Goal: Communication & Community: Answer question/provide support

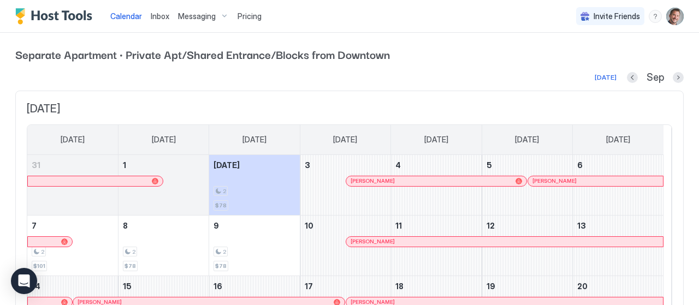
click at [49, 18] on img "Host Tools Logo" at bounding box center [56, 16] width 82 height 16
click at [22, 14] on img "Host Tools Logo" at bounding box center [56, 16] width 82 height 16
click at [649, 18] on div "menu" at bounding box center [655, 16] width 13 height 13
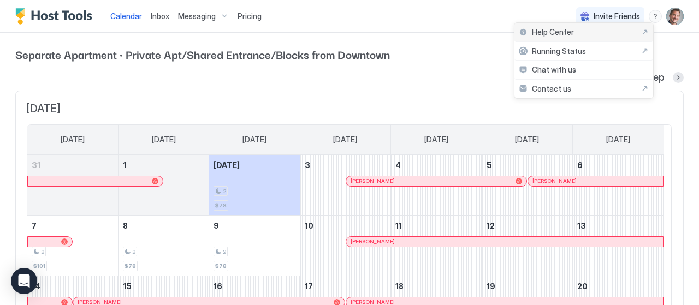
click at [543, 37] on div "Help Center" at bounding box center [583, 32] width 139 height 19
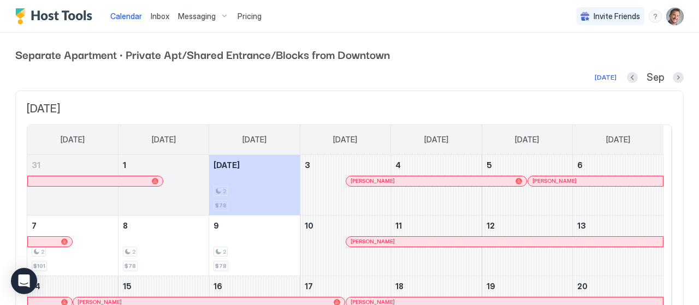
click at [241, 13] on span "Pricing" at bounding box center [249, 16] width 24 height 10
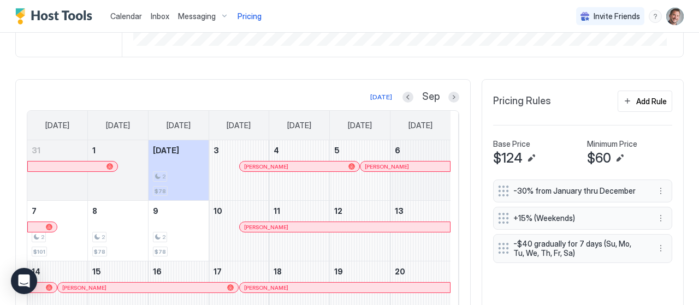
scroll to position [273, 0]
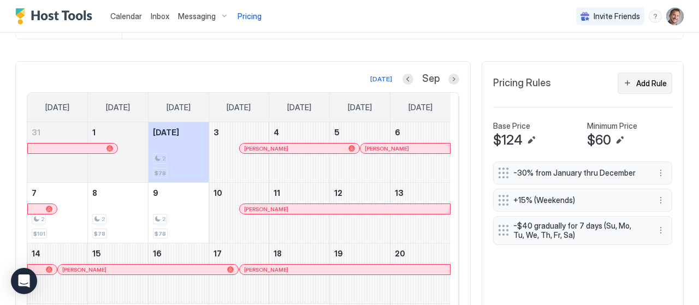
click at [638, 82] on div "Add Rule" at bounding box center [651, 83] width 31 height 11
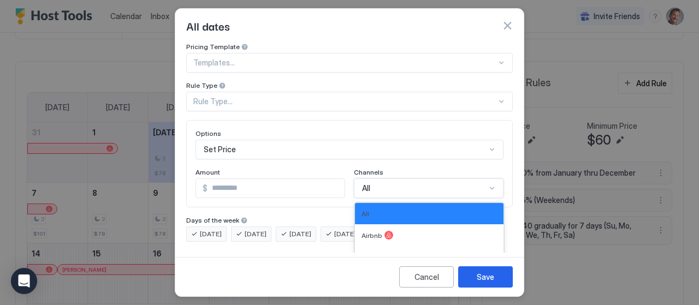
scroll to position [15, 0]
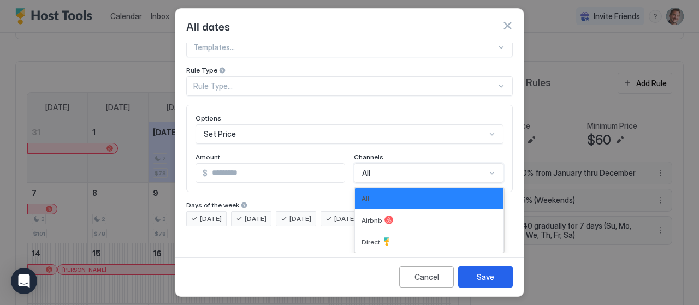
click at [389, 183] on div "3 results available. Use Up and Down to choose options, press Enter to select t…" at bounding box center [429, 173] width 150 height 20
click at [376, 216] on div "Airbnb" at bounding box center [428, 220] width 135 height 9
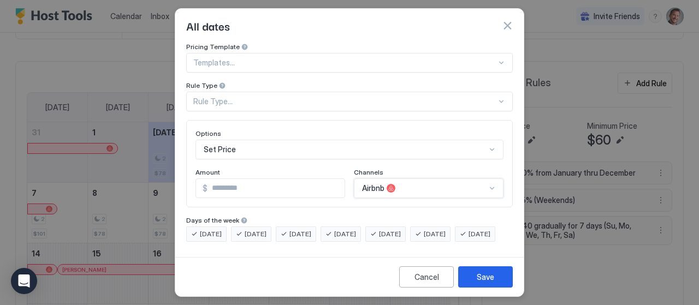
scroll to position [0, 0]
click at [252, 61] on div "Templates..." at bounding box center [349, 63] width 326 height 20
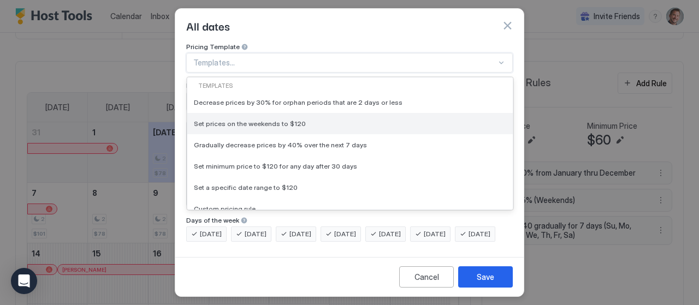
scroll to position [55, 0]
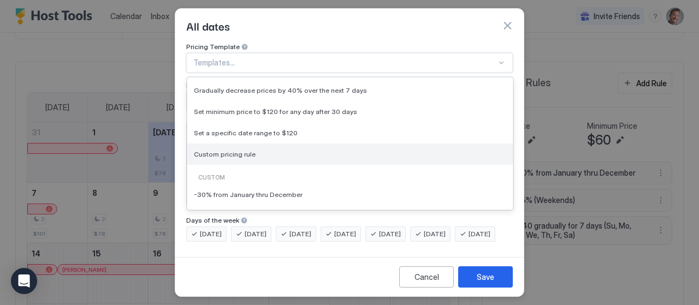
click at [284, 150] on div "Custom pricing rule" at bounding box center [350, 154] width 312 height 8
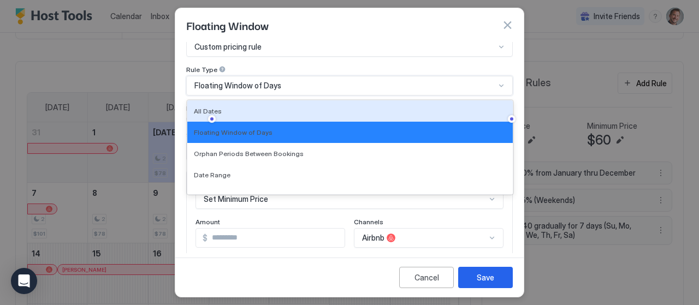
click at [250, 86] on div "7 results available. Use Up and Down to choose options, press Enter to select t…" at bounding box center [349, 86] width 326 height 20
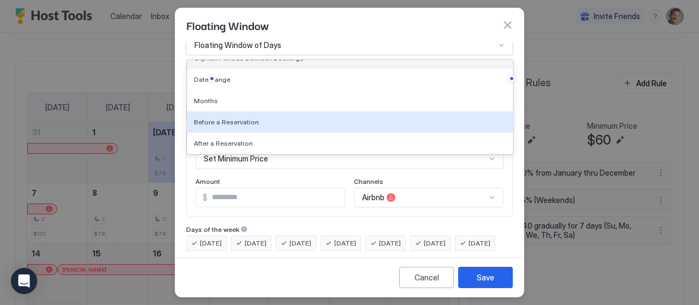
scroll to position [0, 0]
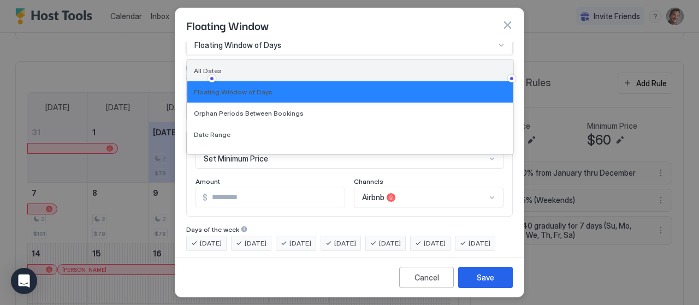
click at [230, 69] on div "All Dates" at bounding box center [350, 71] width 312 height 8
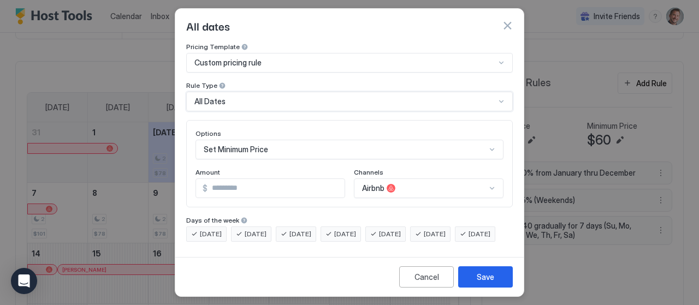
scroll to position [15, 0]
click at [292, 140] on div "Set Minimum Price" at bounding box center [349, 150] width 308 height 20
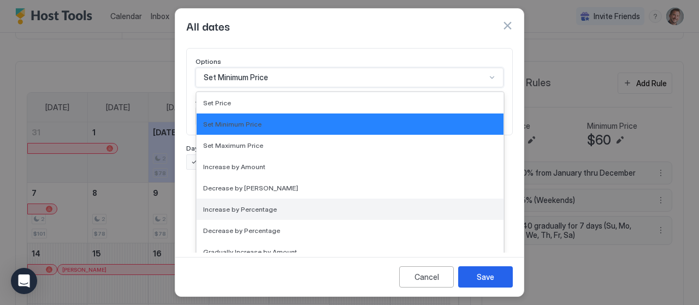
click at [252, 208] on span "Increase by Percentage" at bounding box center [240, 209] width 74 height 8
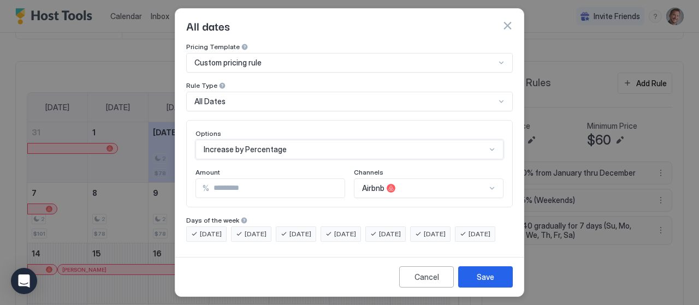
click at [254, 179] on input "***" at bounding box center [276, 188] width 135 height 19
type input "*"
type input "****"
click at [486, 282] on div "Save" at bounding box center [485, 276] width 17 height 11
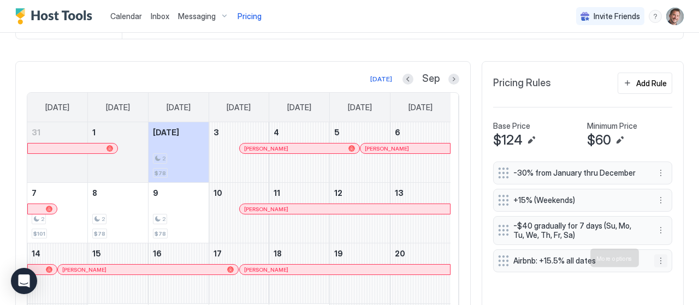
click at [654, 258] on button "More options" at bounding box center [660, 260] width 13 height 13
click at [670, 204] on div "Edit" at bounding box center [666, 207] width 41 height 17
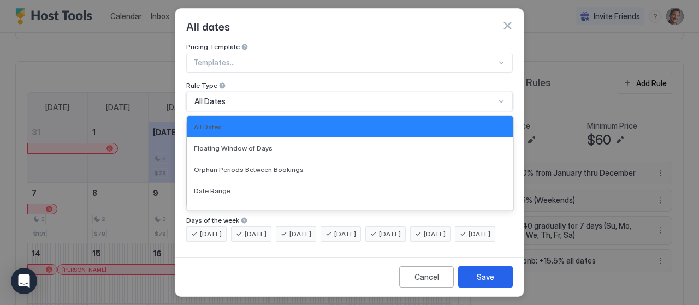
click at [234, 102] on div "7 results available. Use Up and Down to choose options, press Enter to select t…" at bounding box center [349, 102] width 326 height 20
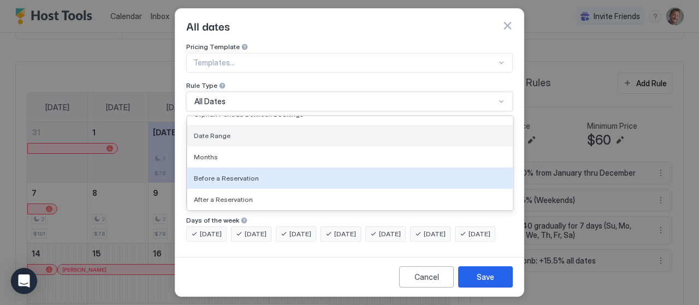
scroll to position [0, 0]
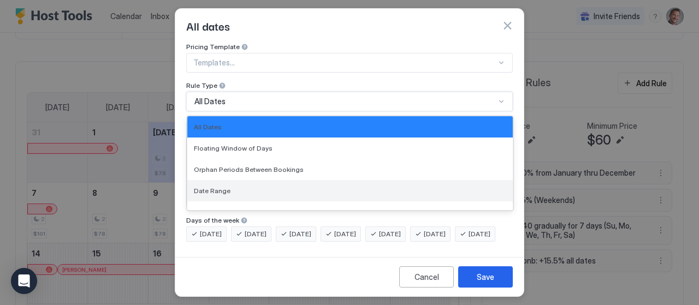
click at [227, 187] on span "Date Range" at bounding box center [212, 191] width 37 height 8
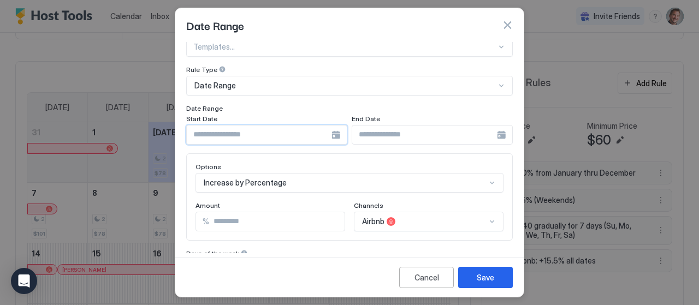
click at [259, 135] on input "Input Field" at bounding box center [259, 135] width 145 height 19
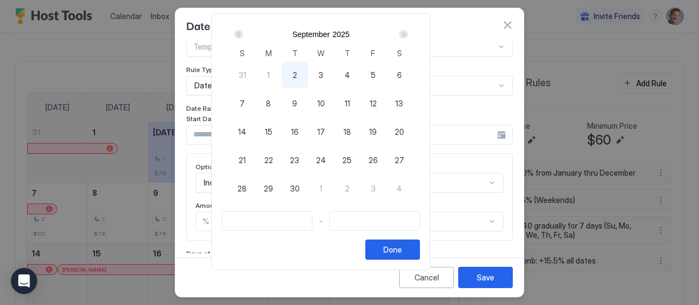
click at [408, 34] on div "Next" at bounding box center [403, 34] width 9 height 9
click at [273, 185] on span "27" at bounding box center [268, 188] width 9 height 11
type input "**********"
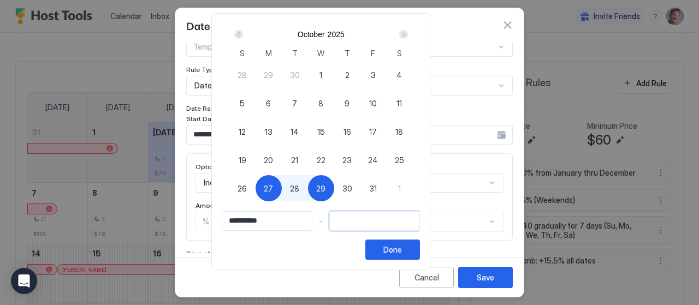
click at [419, 228] on input "Input Field" at bounding box center [375, 221] width 90 height 19
click at [419, 217] on input "Input Field" at bounding box center [375, 221] width 90 height 19
click at [362, 218] on input "Input Field" at bounding box center [375, 221] width 90 height 19
click at [344, 34] on div "2025" at bounding box center [336, 34] width 17 height 9
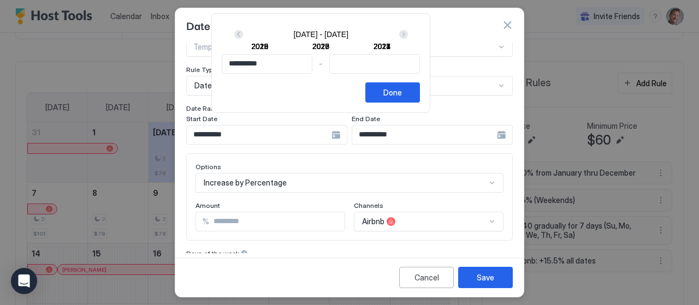
click at [408, 35] on div "Next" at bounding box center [403, 34] width 9 height 9
click at [348, 38] on div "2028 - 2039" at bounding box center [320, 34] width 55 height 9
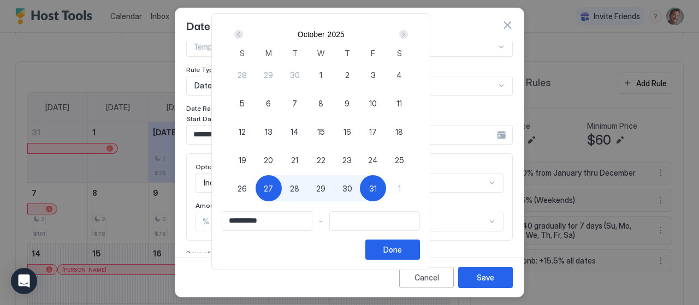
click at [408, 33] on div "Next" at bounding box center [403, 34] width 9 height 9
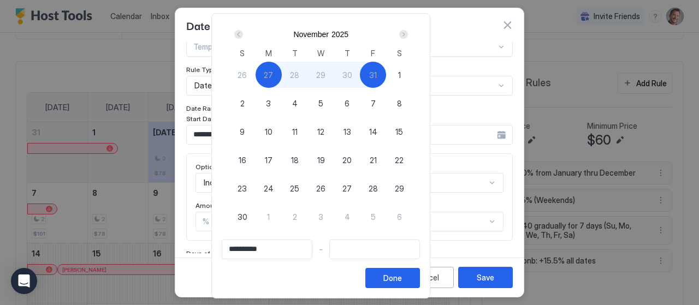
click at [243, 35] on div "Prev" at bounding box center [238, 34] width 9 height 9
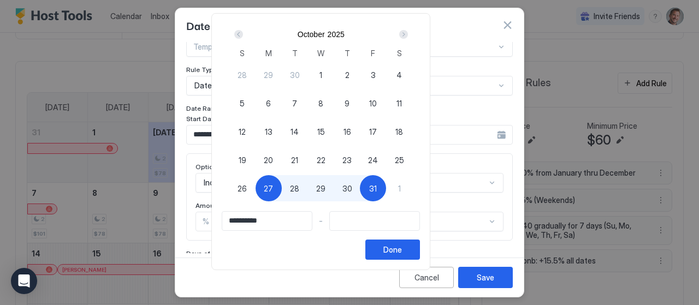
click at [344, 31] on div "2025" at bounding box center [336, 34] width 17 height 9
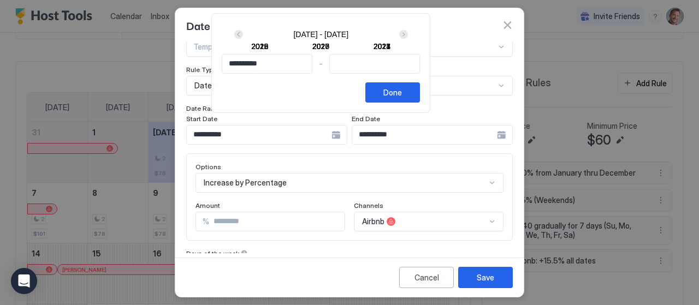
click at [408, 34] on div "Next" at bounding box center [403, 34] width 9 height 9
click at [390, 45] on div "2051" at bounding box center [381, 46] width 17 height 9
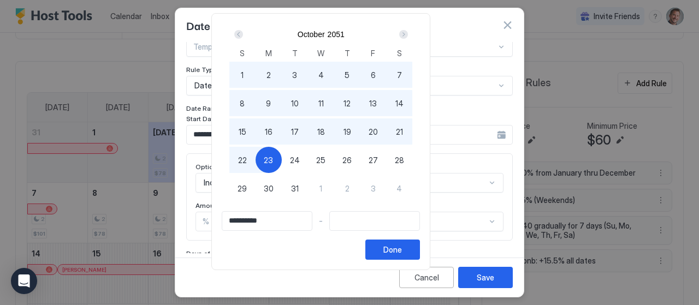
type input "**********"
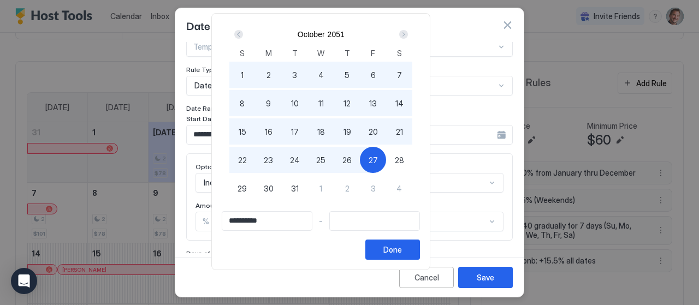
click at [386, 153] on div "27" at bounding box center [373, 160] width 26 height 26
type input "**********"
click at [402, 249] on div "Done" at bounding box center [392, 249] width 19 height 11
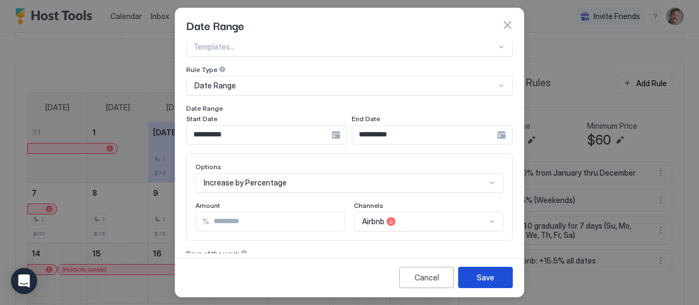
click at [476, 278] on button "Save" at bounding box center [485, 277] width 55 height 21
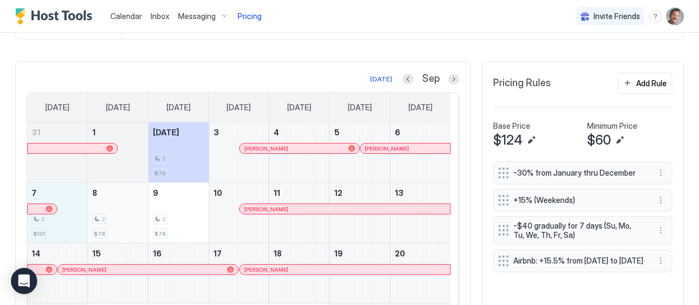
drag, startPoint x: 63, startPoint y: 229, endPoint x: 91, endPoint y: 230, distance: 27.3
click at [91, 230] on tr "7 2 $101 8 2 $78 9 2 $78 10 Chris Keener 11 12 13" at bounding box center [238, 213] width 423 height 61
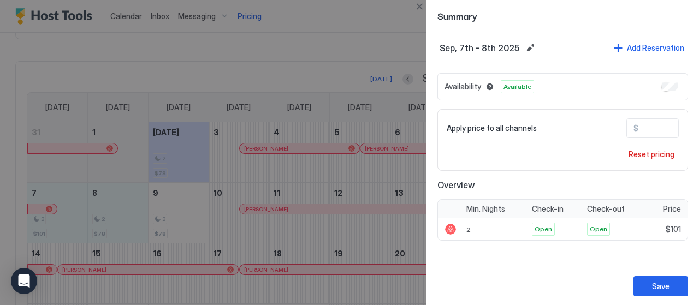
drag, startPoint x: 662, startPoint y: 123, endPoint x: 567, endPoint y: 123, distance: 95.5
click at [565, 125] on div "Apply price to all channels $ ***" at bounding box center [563, 128] width 232 height 20
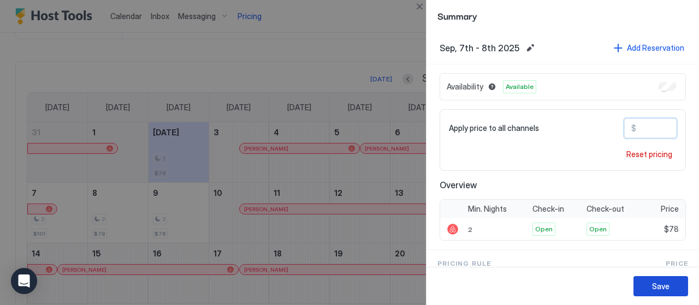
type input "**"
drag, startPoint x: 661, startPoint y: 280, endPoint x: 640, endPoint y: 260, distance: 29.0
click at [660, 280] on button "Save" at bounding box center [660, 286] width 55 height 20
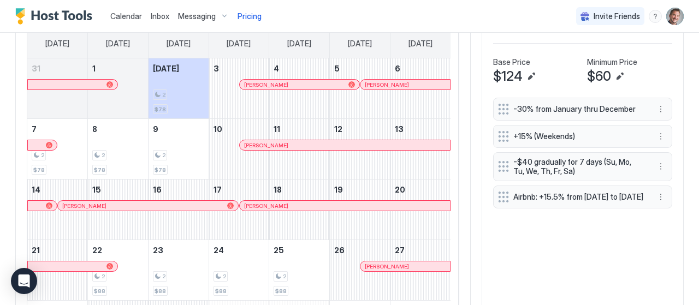
scroll to position [323, 0]
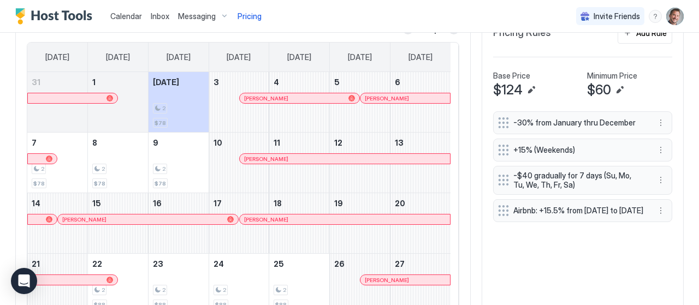
click at [588, 114] on div "-30% from January thru December" at bounding box center [582, 122] width 179 height 23
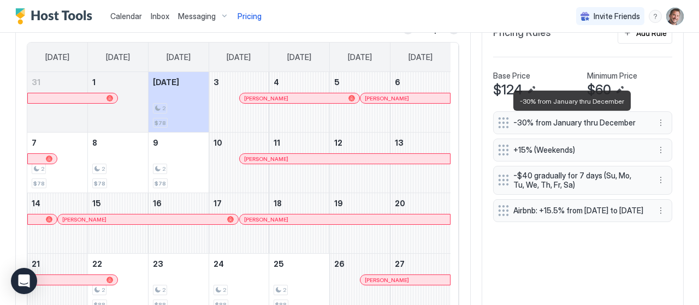
click at [558, 125] on span "-30% from January thru December" at bounding box center [578, 123] width 130 height 10
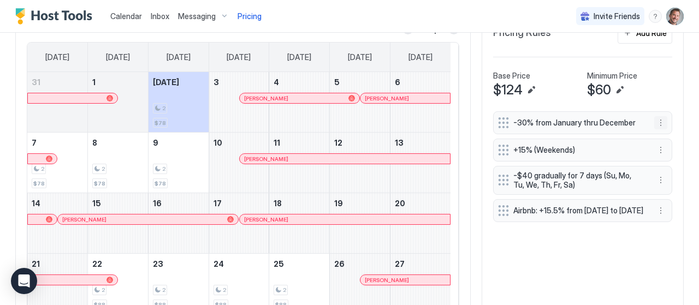
click at [654, 118] on button "More options" at bounding box center [660, 122] width 13 height 13
click at [664, 130] on div "Edit" at bounding box center [666, 136] width 41 height 17
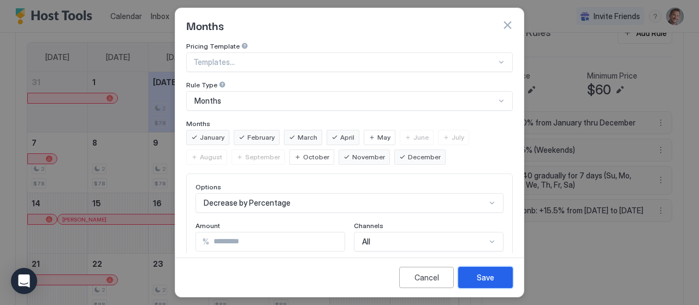
click at [490, 276] on div "Save" at bounding box center [485, 277] width 17 height 11
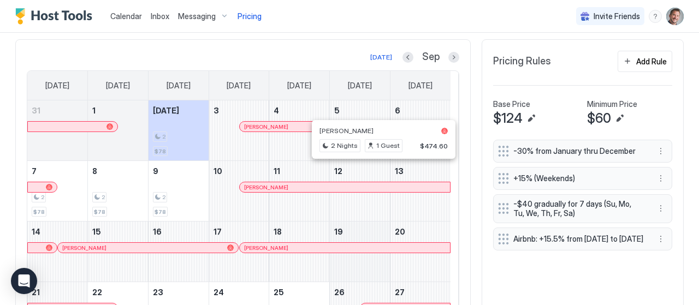
scroll to position [269, 0]
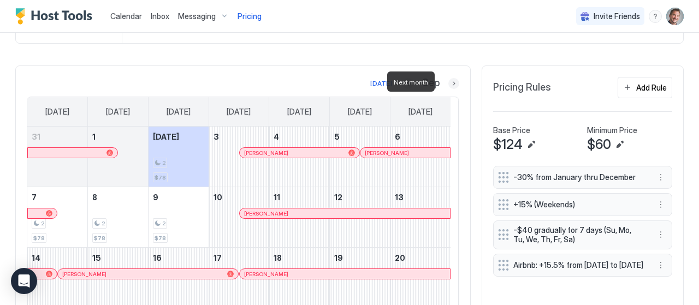
click at [448, 81] on button "Next month" at bounding box center [453, 83] width 11 height 11
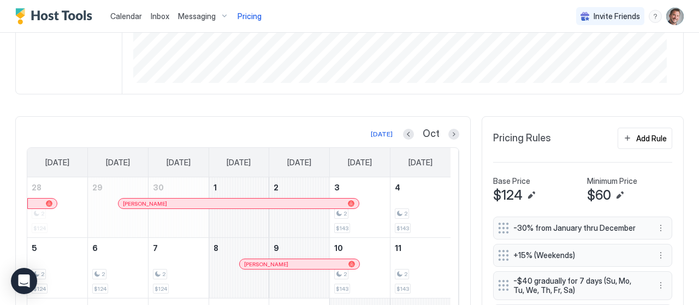
scroll to position [214, 0]
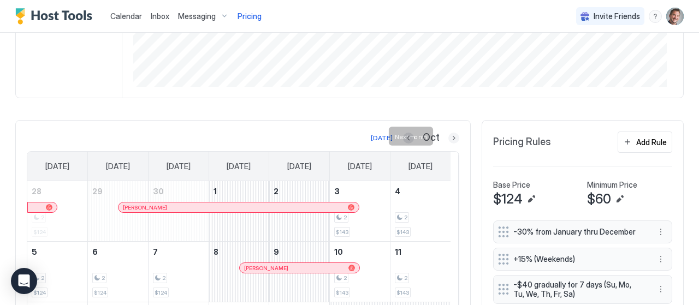
click at [448, 139] on button "Next month" at bounding box center [453, 138] width 11 height 11
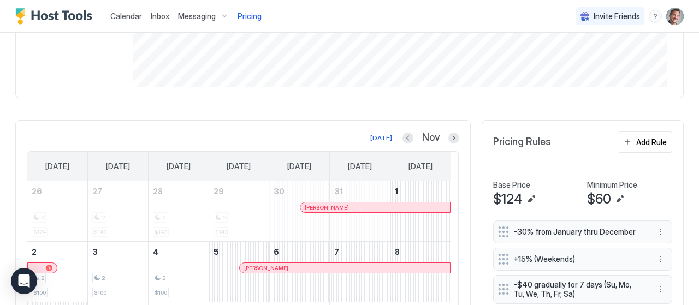
click at [566, 228] on span "-30% from January thru December" at bounding box center [578, 232] width 130 height 10
click at [654, 229] on button "More options" at bounding box center [660, 231] width 13 height 13
click at [662, 245] on div "Edit" at bounding box center [663, 245] width 24 height 8
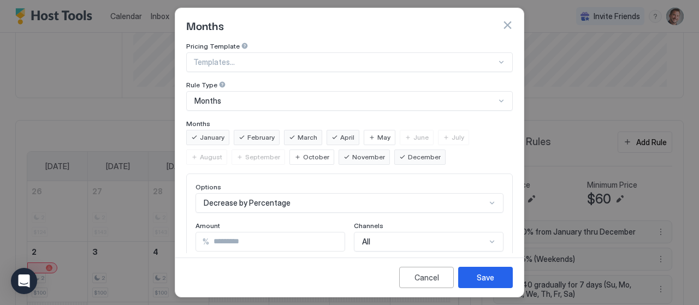
click at [303, 156] on span "October" at bounding box center [316, 157] width 26 height 10
click at [495, 278] on button "Save" at bounding box center [485, 277] width 55 height 21
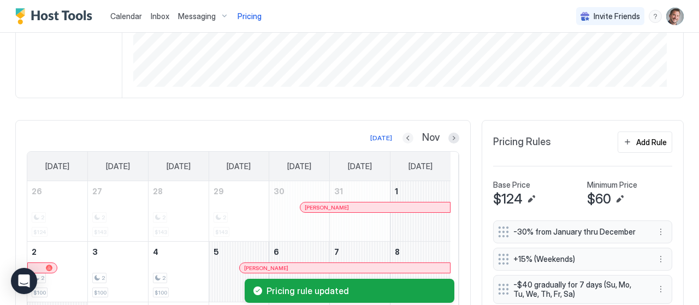
click at [402, 138] on button "Previous month" at bounding box center [407, 138] width 11 height 11
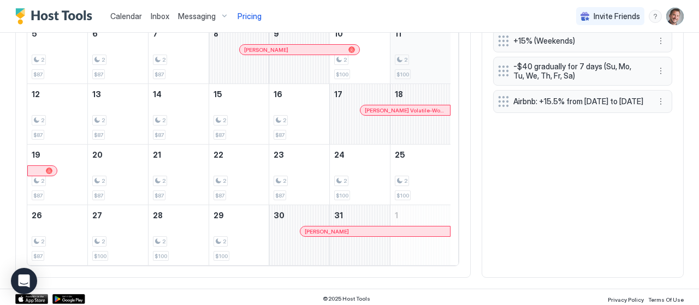
scroll to position [269, 0]
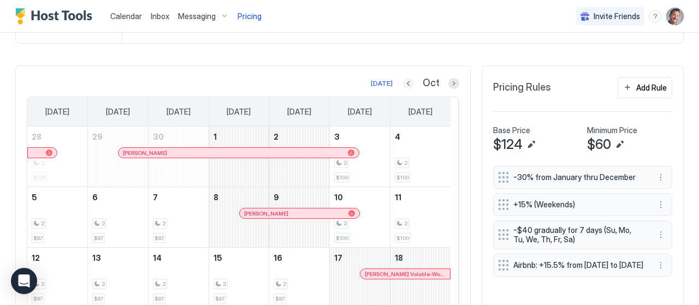
click at [403, 82] on button "Previous month" at bounding box center [408, 83] width 11 height 11
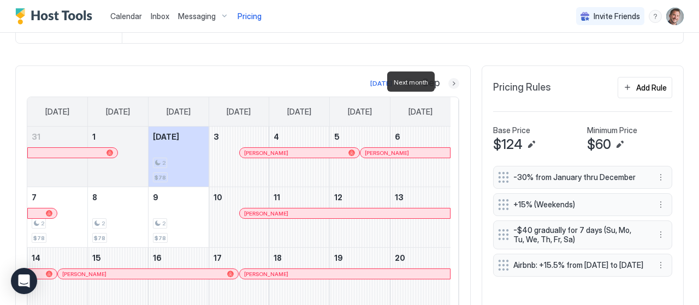
click at [448, 82] on button "Next month" at bounding box center [453, 83] width 11 height 11
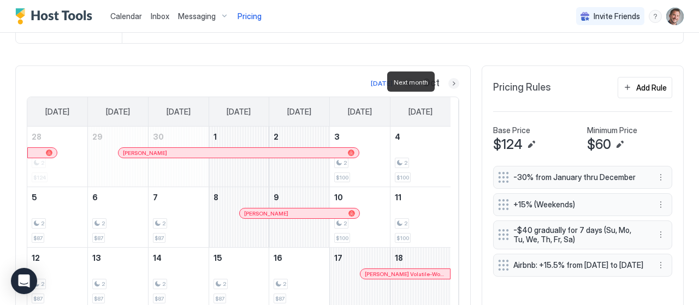
click at [448, 82] on button "Next month" at bounding box center [453, 83] width 11 height 11
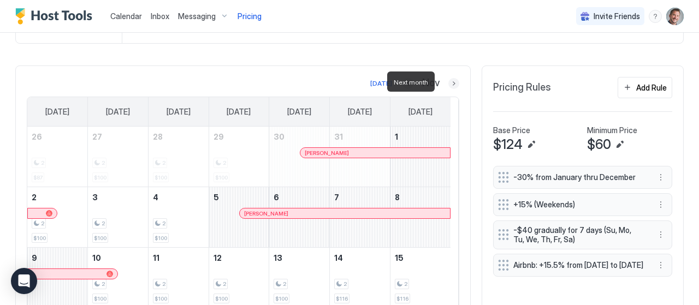
click at [448, 82] on button "Next month" at bounding box center [453, 83] width 11 height 11
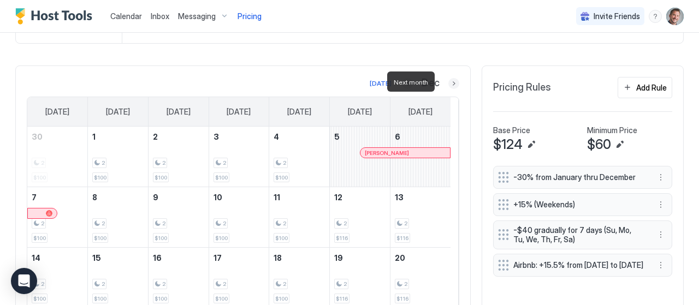
click at [448, 81] on button "Next month" at bounding box center [453, 83] width 11 height 11
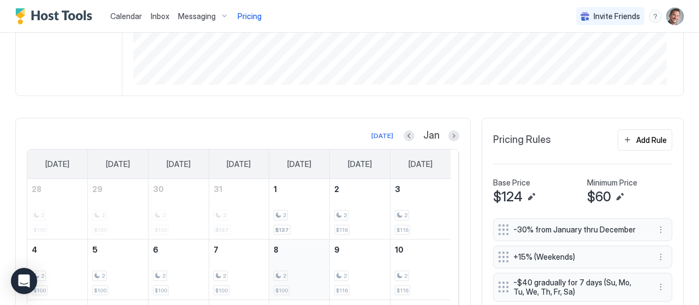
scroll to position [214, 0]
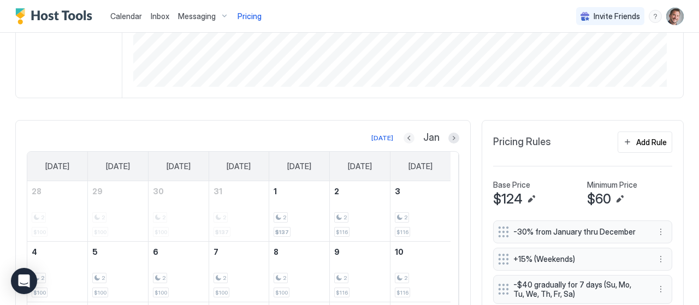
click at [405, 135] on button "Previous month" at bounding box center [408, 138] width 11 height 11
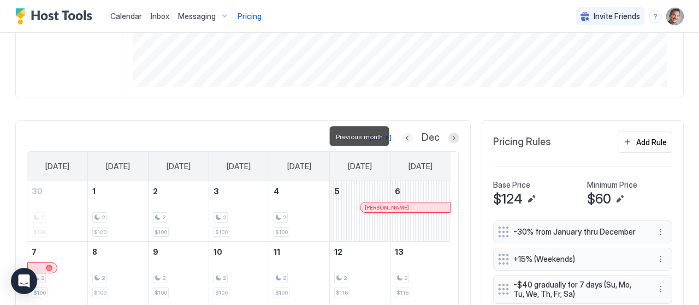
click at [404, 135] on button "Previous month" at bounding box center [407, 138] width 11 height 11
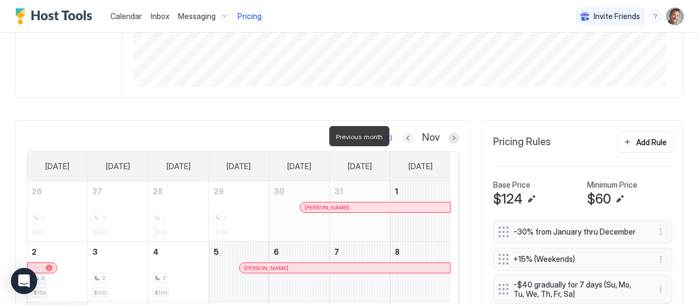
click at [403, 134] on button "Previous month" at bounding box center [407, 138] width 11 height 11
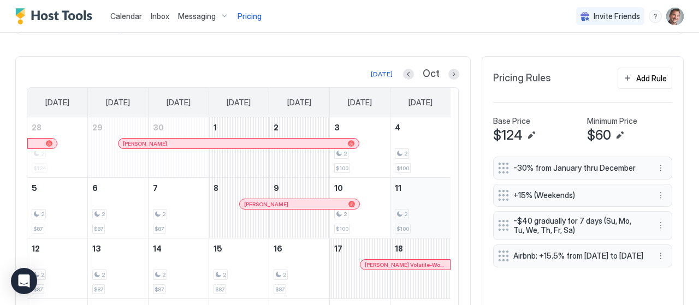
scroll to position [269, 0]
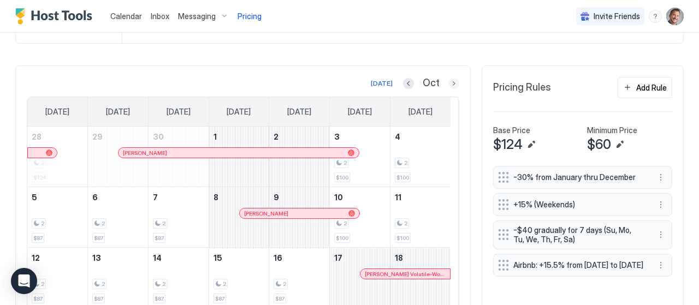
click at [448, 81] on button "Next month" at bounding box center [453, 83] width 11 height 11
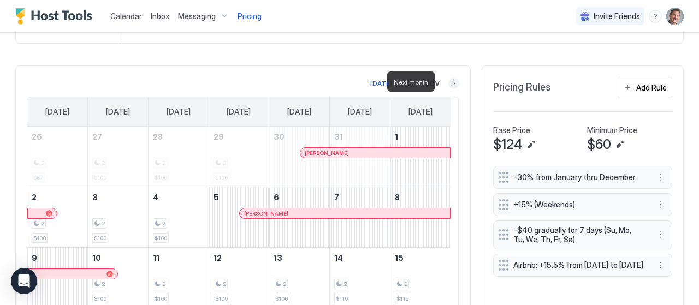
click at [448, 82] on button "Next month" at bounding box center [453, 83] width 11 height 11
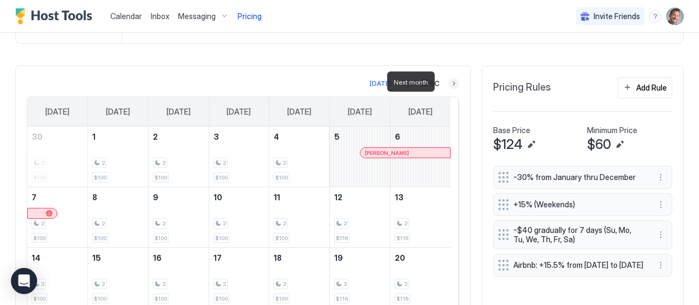
click at [448, 82] on button "Next month" at bounding box center [453, 83] width 11 height 11
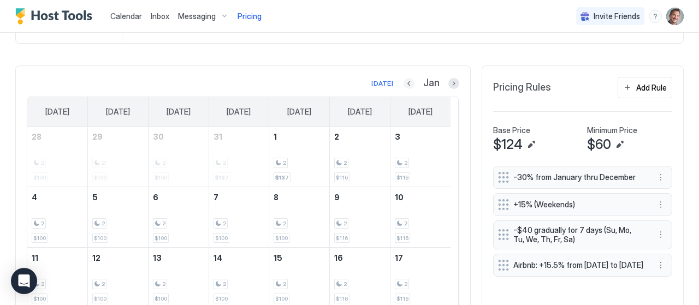
click at [403, 82] on button "Previous month" at bounding box center [408, 83] width 11 height 11
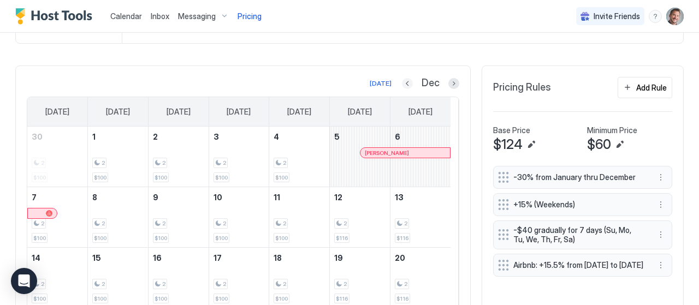
click at [402, 82] on button "Previous month" at bounding box center [407, 83] width 11 height 11
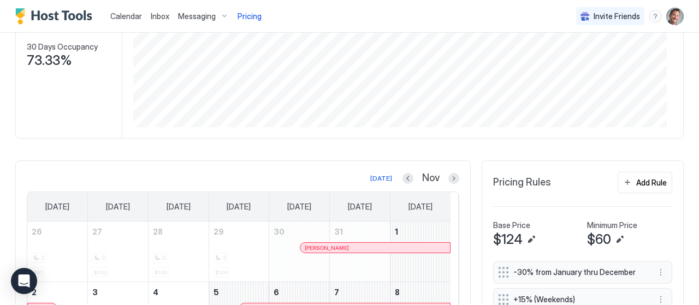
scroll to position [159, 0]
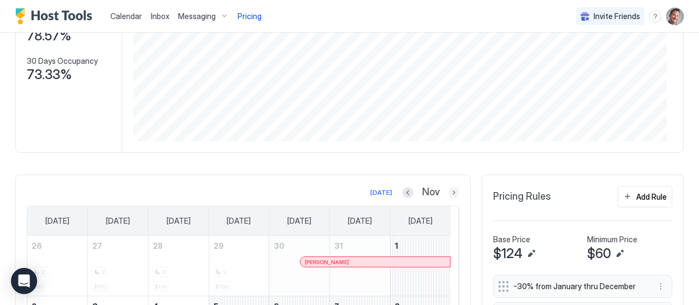
click at [448, 190] on button "Next month" at bounding box center [453, 192] width 11 height 11
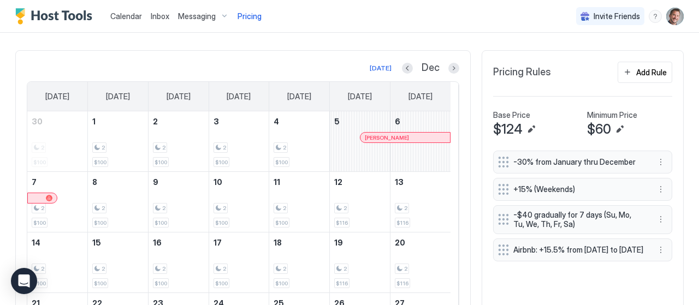
scroll to position [269, 0]
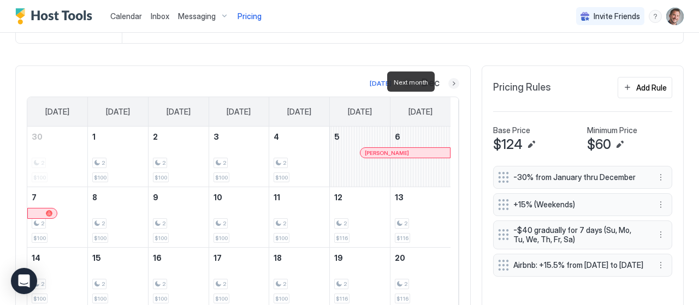
click at [448, 80] on button "Next month" at bounding box center [453, 83] width 11 height 11
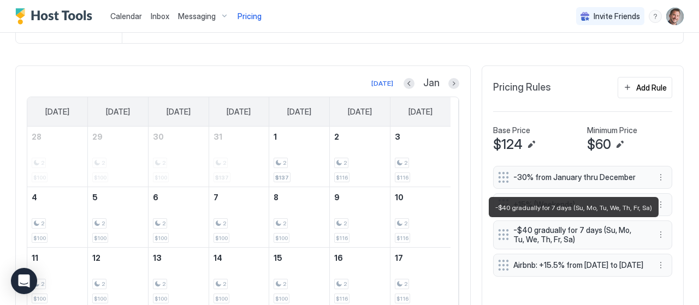
click at [615, 234] on span "-$40 gradually for 7 days (Su, Mo, Tu, We, Th, Fr, Sa)" at bounding box center [578, 234] width 130 height 19
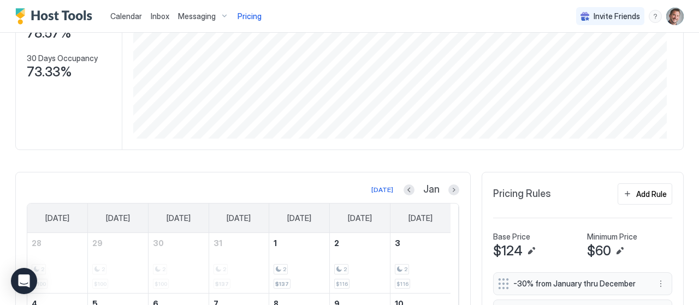
scroll to position [159, 0]
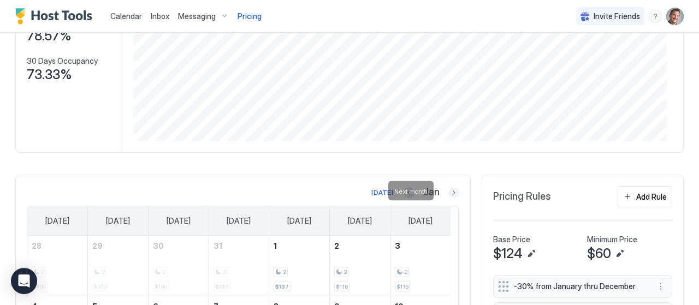
click at [448, 189] on button "Next month" at bounding box center [453, 192] width 11 height 11
click at [448, 190] on button "Next month" at bounding box center [453, 192] width 11 height 11
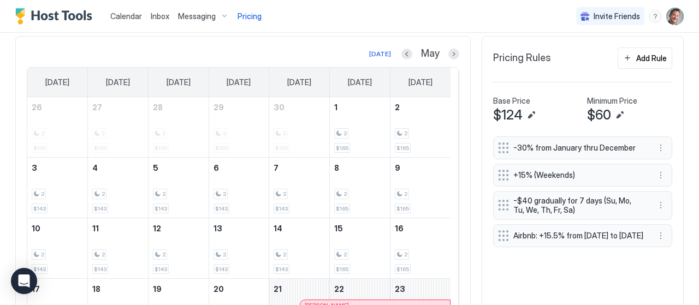
scroll to position [274, 0]
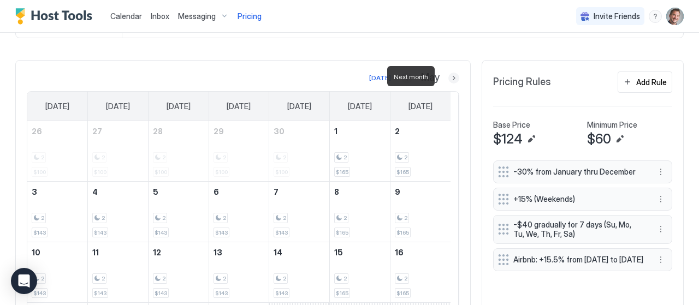
click at [448, 76] on button "Next month" at bounding box center [453, 78] width 11 height 11
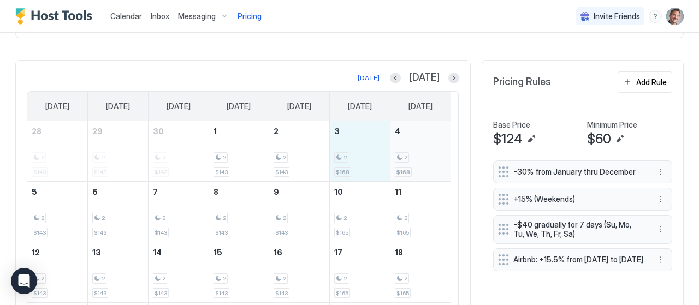
drag, startPoint x: 372, startPoint y: 161, endPoint x: 403, endPoint y: 162, distance: 31.1
click at [403, 162] on tr "28 2 $143 29 2 $143 30 2 $143 1 2 $143 2 2 $143 3 2 $168 4 2 $168" at bounding box center [238, 151] width 423 height 61
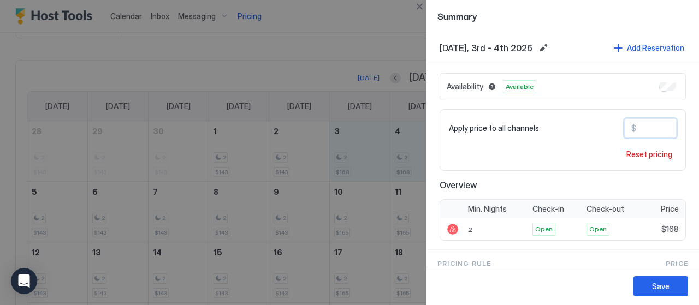
click at [648, 128] on input "***" at bounding box center [679, 128] width 87 height 19
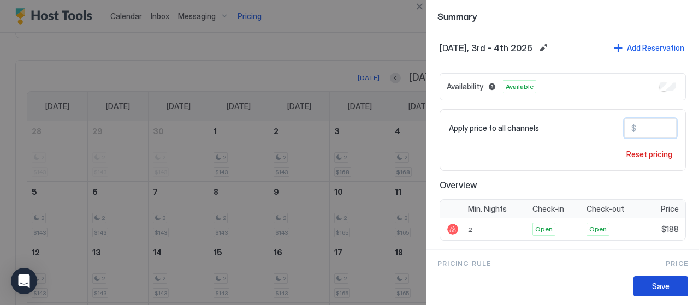
type input "***"
click at [661, 287] on div "Save" at bounding box center [660, 286] width 17 height 11
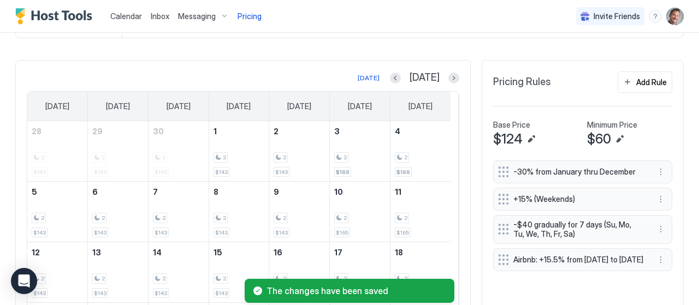
click at [202, 49] on div "Separate Apartment · Private Apt/Shared Entrance/Blocks from Downtown Synced 3 …" at bounding box center [349, 116] width 668 height 662
click at [448, 76] on button "Next month" at bounding box center [453, 78] width 11 height 11
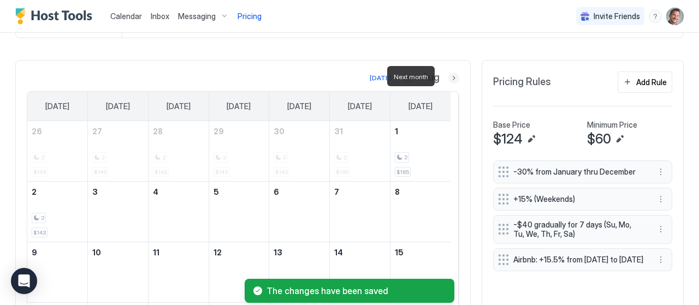
click at [448, 76] on button "Next month" at bounding box center [453, 78] width 11 height 11
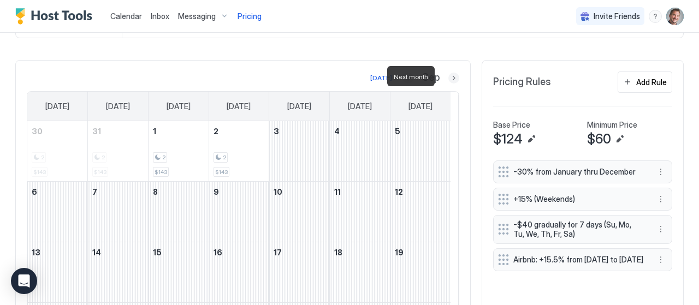
scroll to position [329, 0]
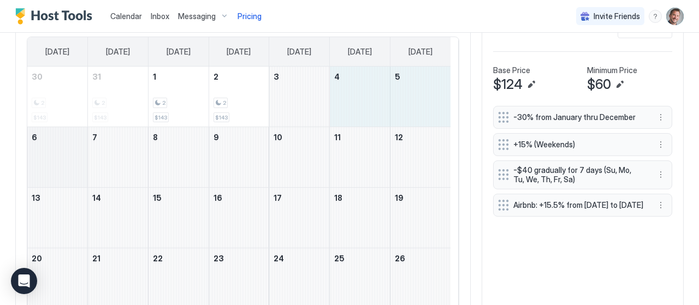
drag, startPoint x: 344, startPoint y: 111, endPoint x: 67, endPoint y: 170, distance: 283.5
click at [67, 170] on tbody "30 2 $143 31 2 $143 1 2 $143 2 2 $143 3 4 5 6 7 8 9 10 11 12 13 14 15 16 17 18 …" at bounding box center [238, 218] width 423 height 302
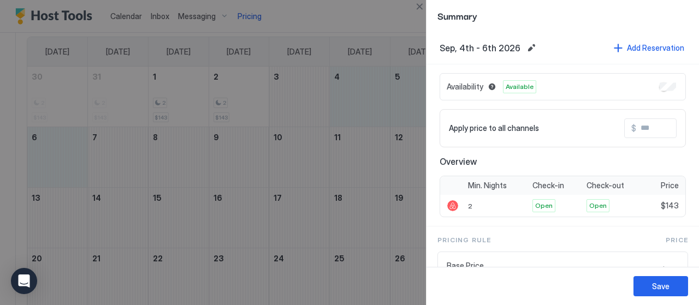
click at [659, 128] on input "Input Field" at bounding box center [679, 128] width 87 height 19
click at [636, 128] on input "Input Field" at bounding box center [679, 128] width 87 height 19
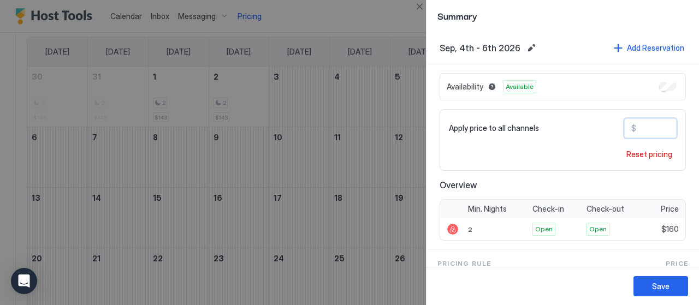
type input "***"
click at [593, 142] on div "Apply price to all channels $ *** Reset pricing" at bounding box center [562, 140] width 246 height 62
click at [659, 289] on div "Save" at bounding box center [660, 286] width 17 height 11
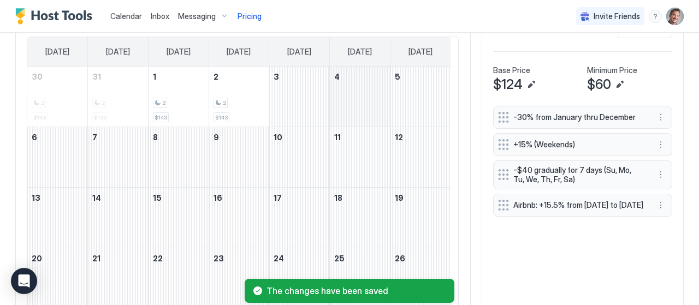
click at [354, 105] on div "September 4, 2026" at bounding box center [360, 97] width 60 height 60
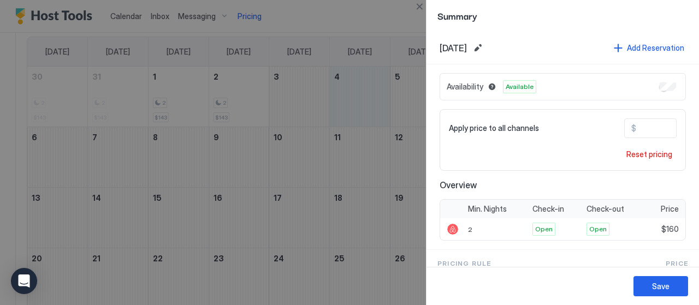
click at [404, 104] on div at bounding box center [349, 152] width 699 height 305
click at [650, 290] on button "Save" at bounding box center [660, 286] width 55 height 20
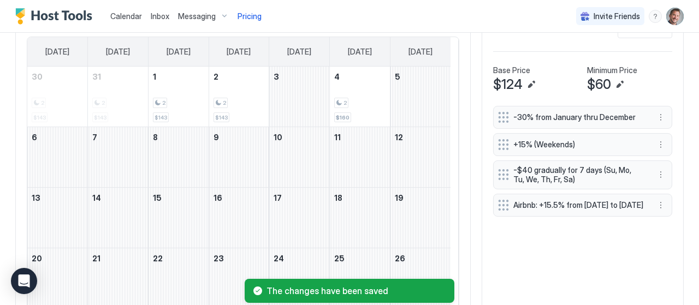
click at [132, 19] on span "Calendar" at bounding box center [126, 15] width 32 height 9
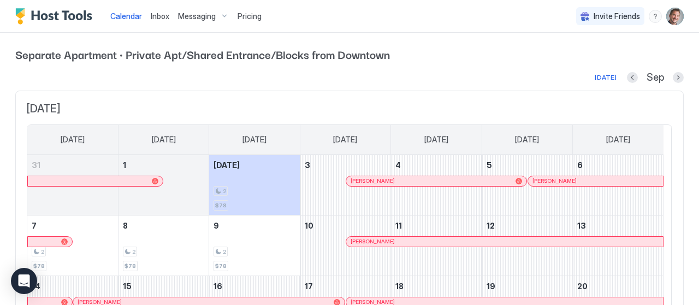
click at [245, 16] on span "Pricing" at bounding box center [249, 16] width 24 height 10
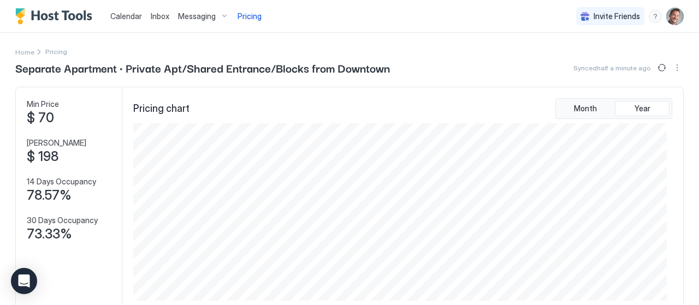
click at [195, 14] on span "Messaging" at bounding box center [197, 16] width 38 height 10
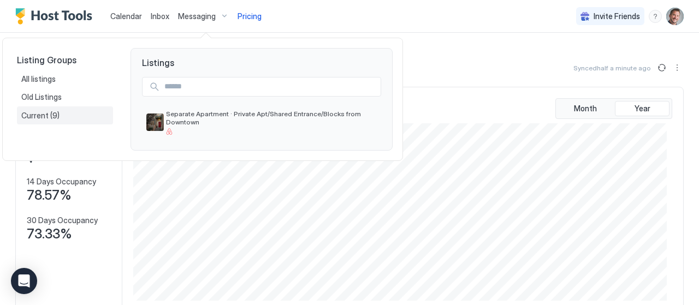
click at [39, 111] on span "Current" at bounding box center [35, 116] width 29 height 10
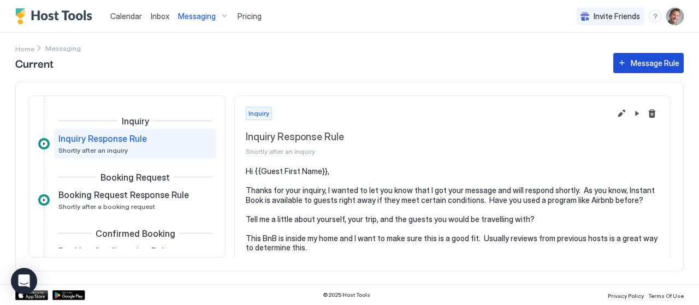
click at [642, 64] on div "Message Rule" at bounding box center [654, 62] width 49 height 11
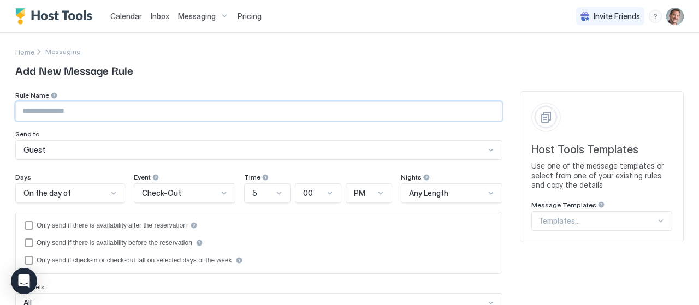
click at [115, 117] on input "Input Field" at bounding box center [259, 111] width 486 height 19
type input "**********"
click at [90, 194] on div "On the day of" at bounding box center [70, 193] width 110 height 20
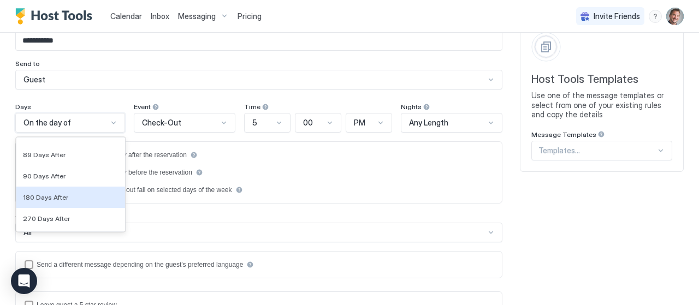
scroll to position [3627, 0]
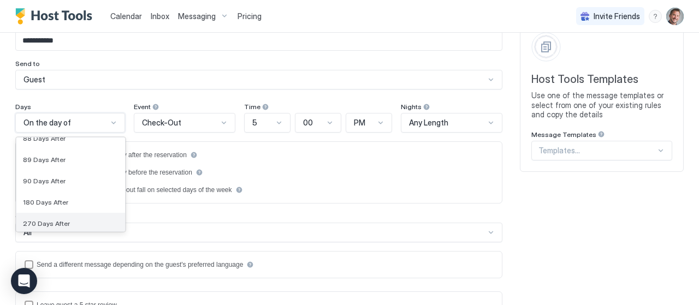
click at [61, 219] on span "270 Days After" at bounding box center [46, 223] width 47 height 8
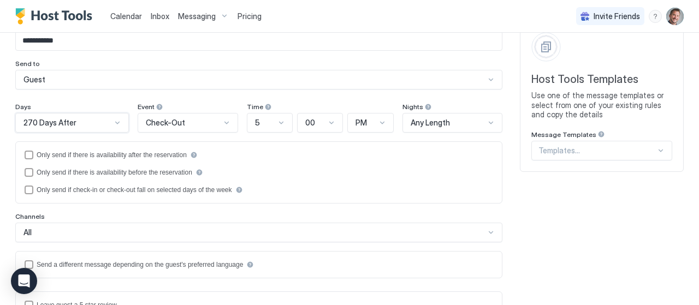
click at [258, 126] on div "5" at bounding box center [265, 123] width 20 height 10
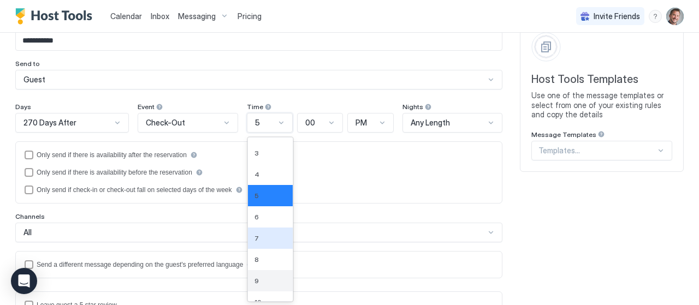
scroll to position [55, 0]
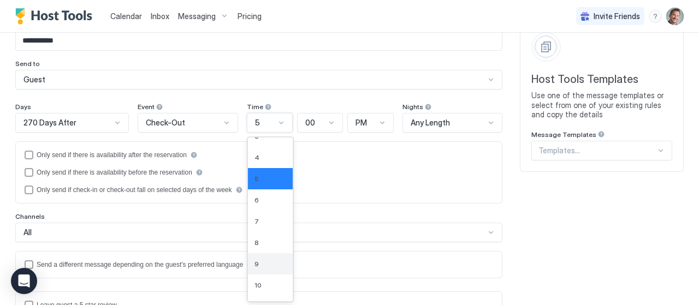
click at [255, 261] on div "9" at bounding box center [270, 264] width 32 height 8
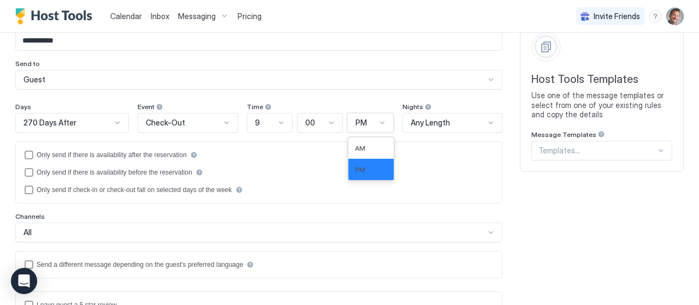
click at [355, 125] on span "PM" at bounding box center [360, 123] width 11 height 10
click at [355, 148] on span "AM" at bounding box center [360, 148] width 10 height 8
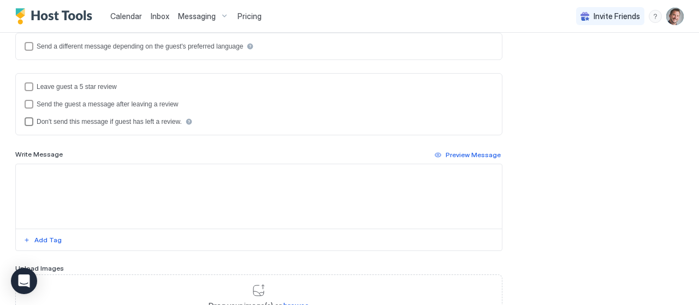
scroll to position [343, 0]
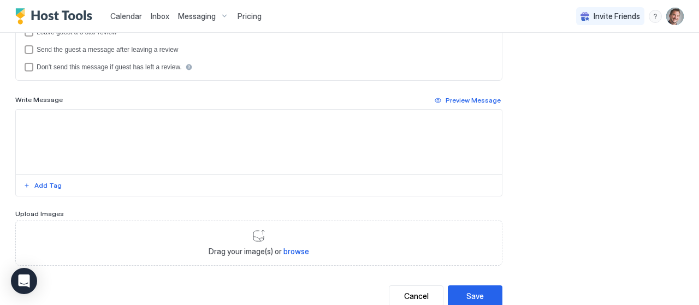
click at [50, 124] on textarea "Input Field" at bounding box center [259, 142] width 486 height 64
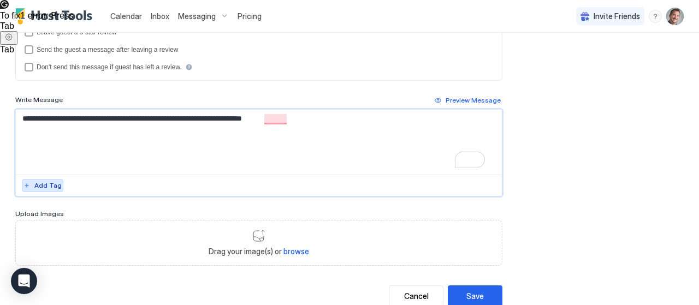
click at [44, 184] on div "Add Tag" at bounding box center [47, 186] width 27 height 10
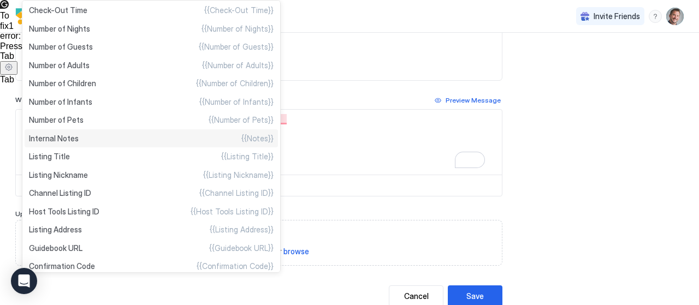
scroll to position [328, 0]
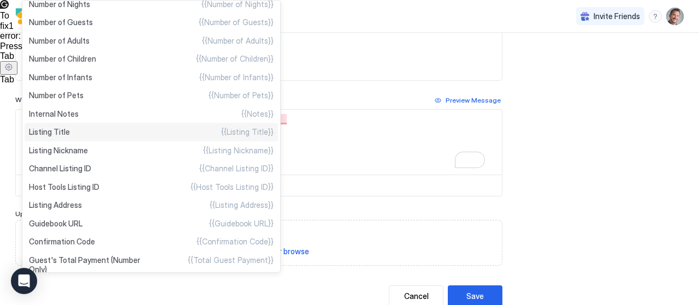
click at [114, 134] on div "Listing Title {{Listing Title}}" at bounding box center [151, 132] width 253 height 19
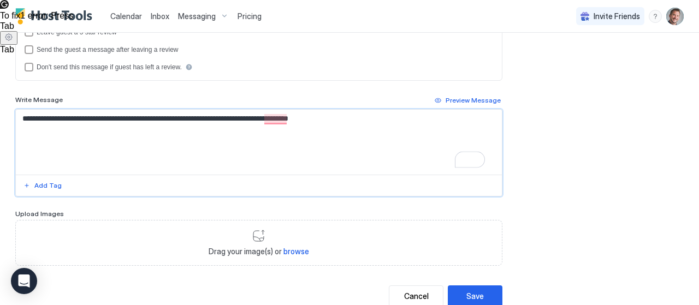
click at [289, 116] on textarea "**********" at bounding box center [255, 142] width 478 height 65
click at [348, 115] on textarea "**********" at bounding box center [255, 142] width 478 height 65
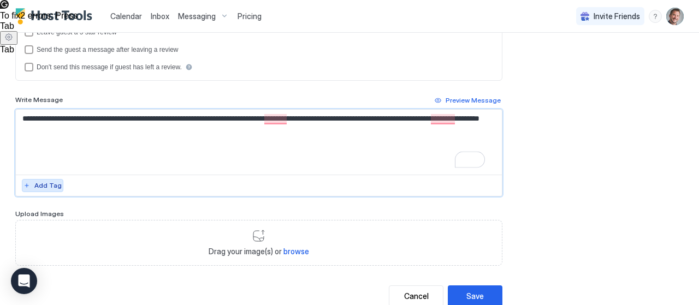
type textarea "**********"
click at [44, 182] on div "Add Tag" at bounding box center [47, 186] width 27 height 10
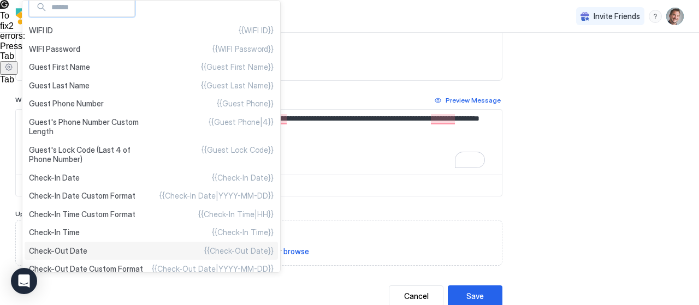
scroll to position [0, 0]
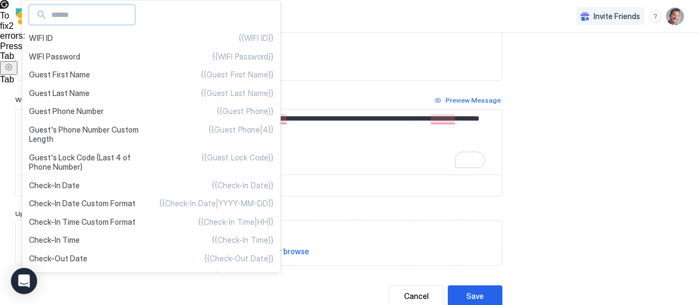
click at [90, 22] on input "Input Field" at bounding box center [90, 14] width 87 height 19
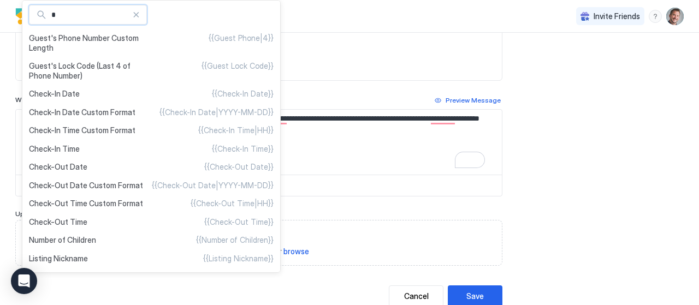
type input "*"
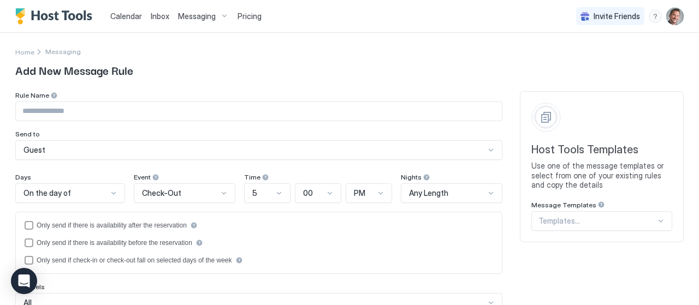
click at [109, 193] on div "On the day of" at bounding box center [70, 193] width 110 height 20
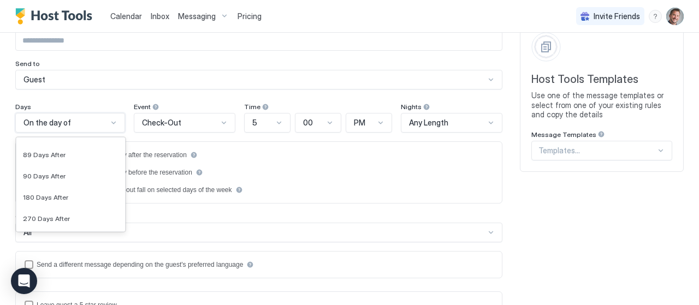
scroll to position [3762, 0]
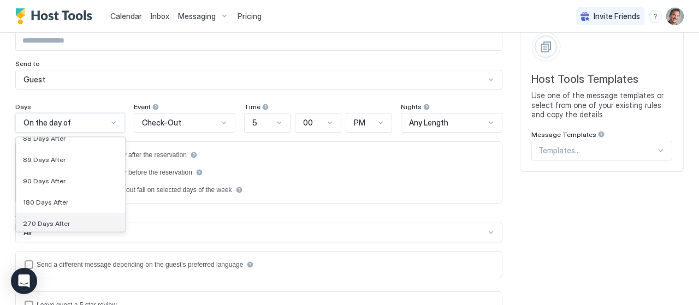
click at [88, 213] on div "270 Days After" at bounding box center [70, 223] width 109 height 21
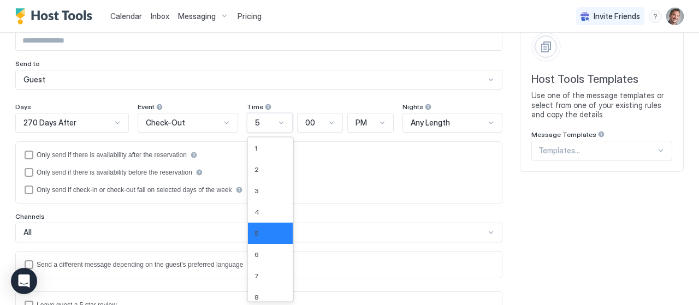
click at [264, 121] on div "5" at bounding box center [265, 123] width 20 height 10
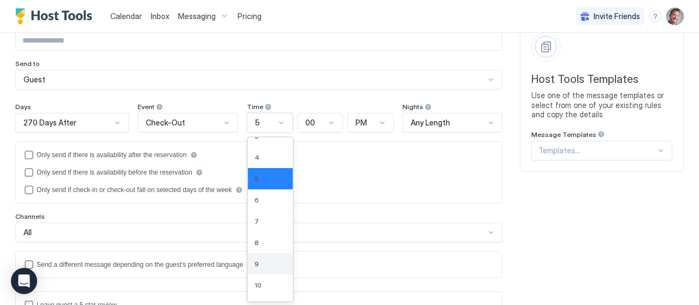
click at [254, 260] on div "9" at bounding box center [270, 264] width 32 height 8
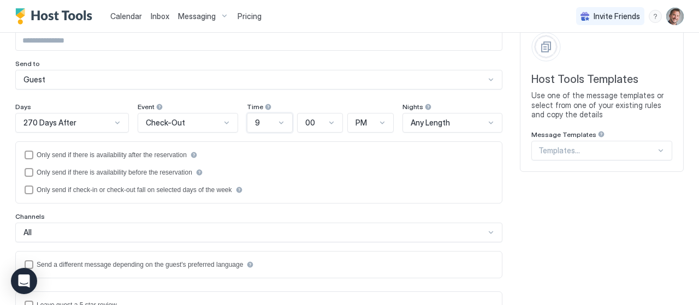
click at [355, 121] on span "PM" at bounding box center [360, 123] width 11 height 10
click at [362, 148] on div "AM" at bounding box center [371, 148] width 32 height 8
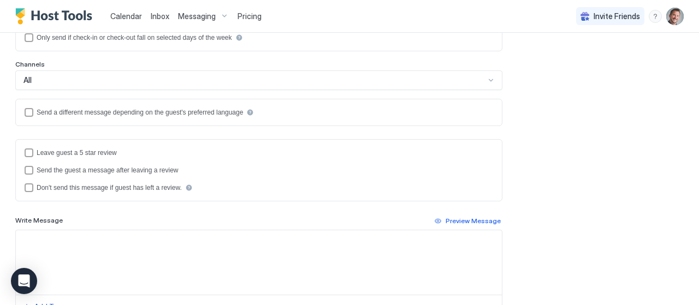
scroll to position [343, 0]
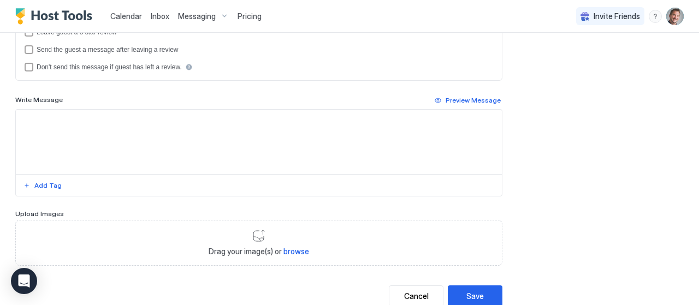
click at [41, 116] on textarea "Input Field" at bounding box center [259, 142] width 486 height 64
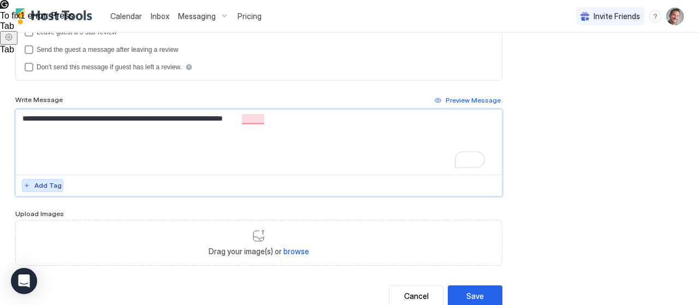
click at [50, 183] on div "Add Tag" at bounding box center [47, 186] width 27 height 10
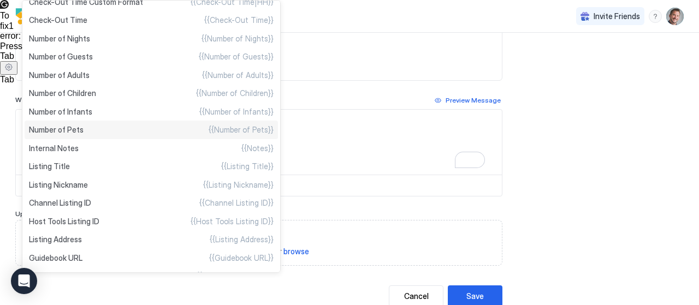
scroll to position [328, 0]
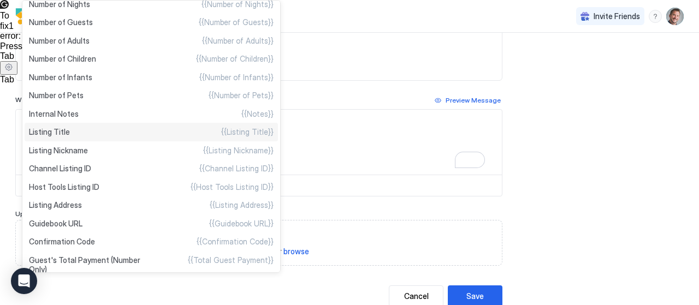
click at [92, 137] on div "Listing Title {{Listing Title}}" at bounding box center [151, 132] width 253 height 19
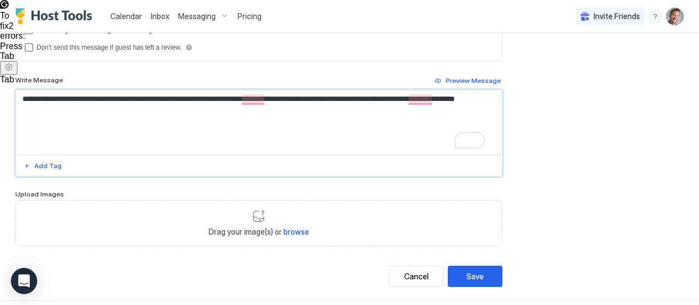
scroll to position [374, 0]
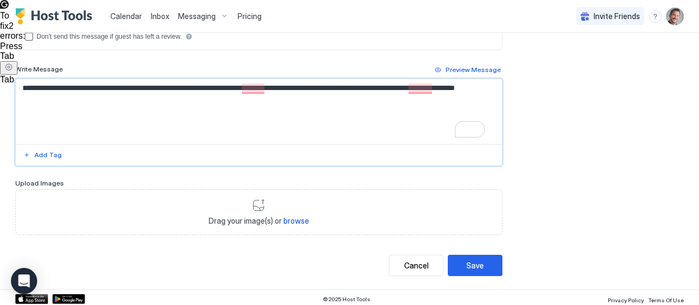
type textarea "**********"
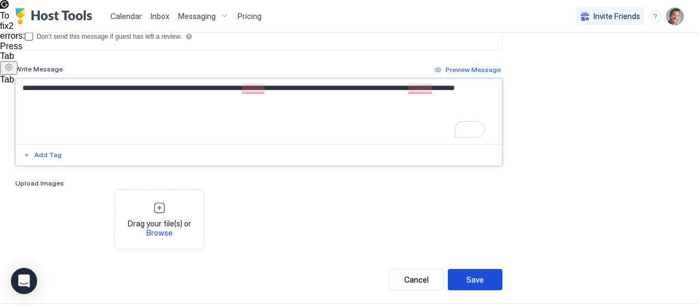
click at [467, 279] on div "Save" at bounding box center [474, 279] width 17 height 11
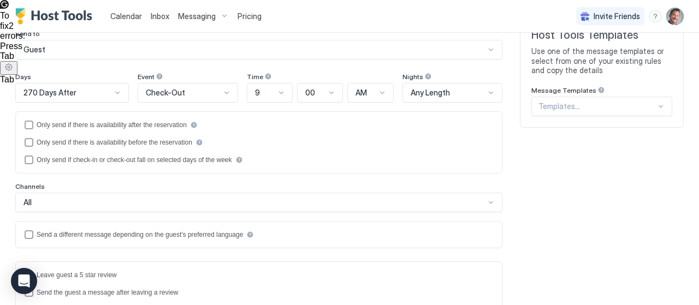
scroll to position [0, 0]
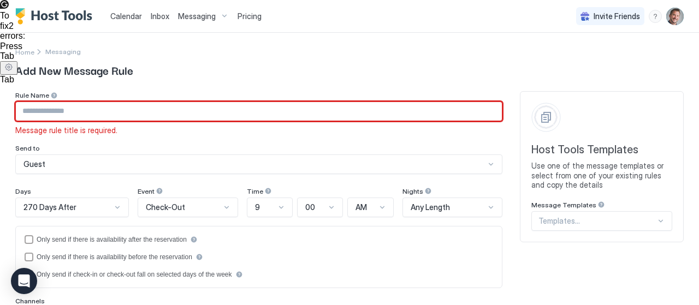
click at [72, 115] on input "Input Field" at bounding box center [259, 111] width 486 height 19
type input "**********"
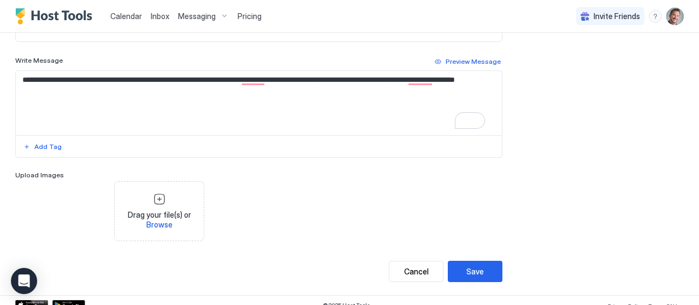
scroll to position [403, 0]
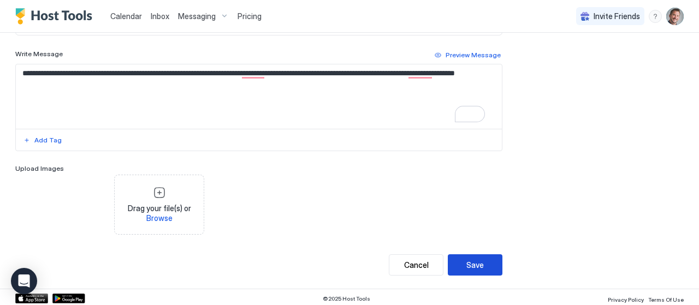
click at [466, 263] on div "Save" at bounding box center [474, 264] width 17 height 11
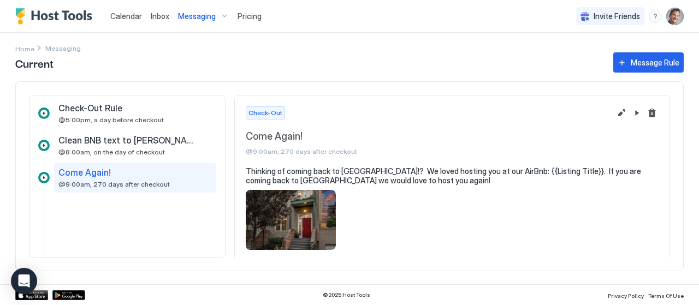
click at [192, 16] on span "Messaging" at bounding box center [197, 16] width 38 height 10
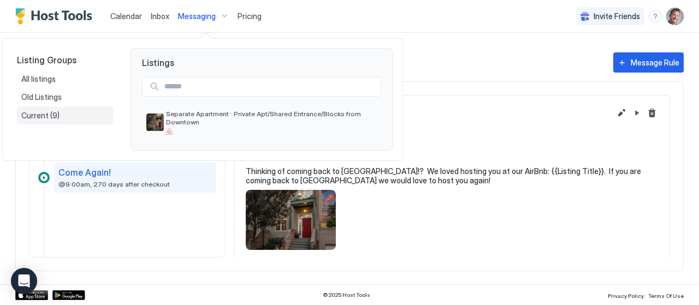
click at [32, 111] on span "Current" at bounding box center [35, 116] width 29 height 10
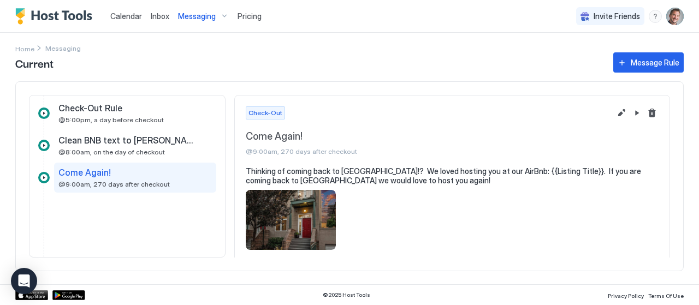
click at [157, 15] on span "Inbox" at bounding box center [160, 15] width 19 height 9
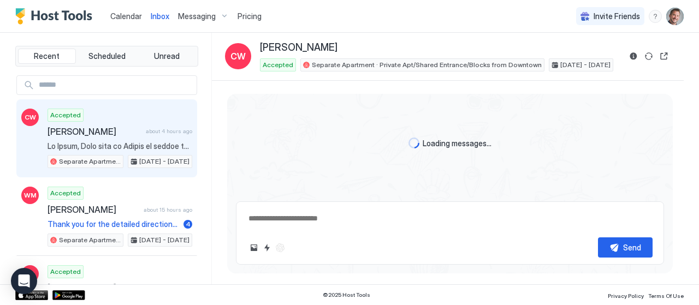
scroll to position [1171, 0]
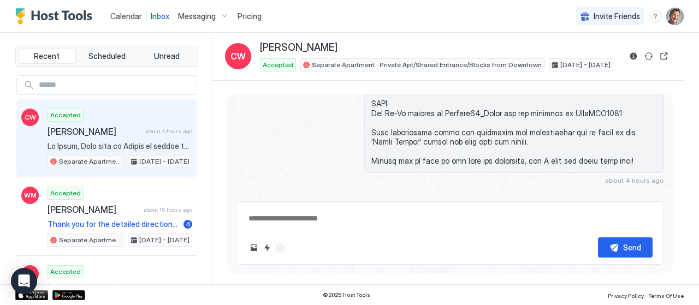
click at [199, 16] on span "Messaging" at bounding box center [197, 16] width 38 height 10
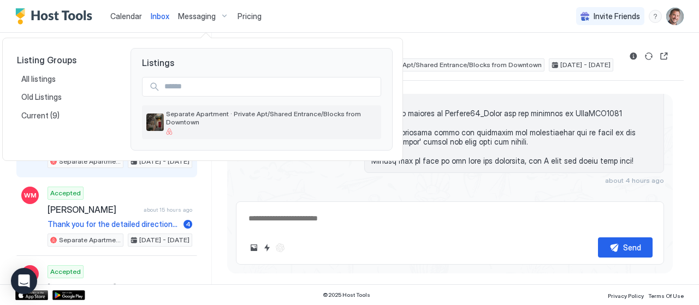
click at [181, 119] on span "Separate Apartment · Private Apt/Shared Entrance/Blocks from Downtown" at bounding box center [271, 118] width 211 height 16
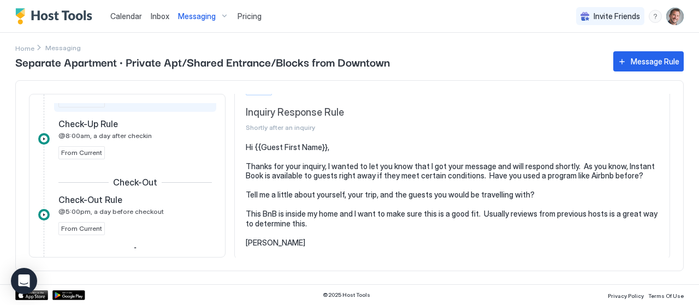
scroll to position [491, 0]
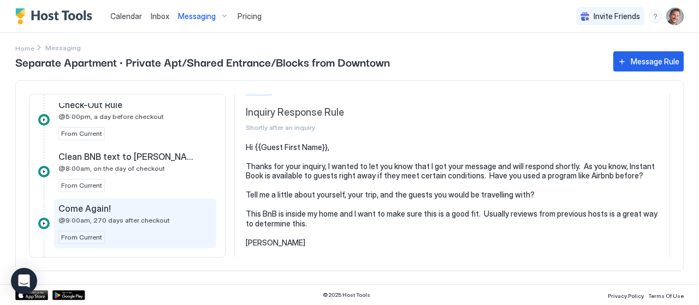
click at [115, 216] on span "@9:00am, 270 days after checkout" at bounding box center [113, 220] width 111 height 8
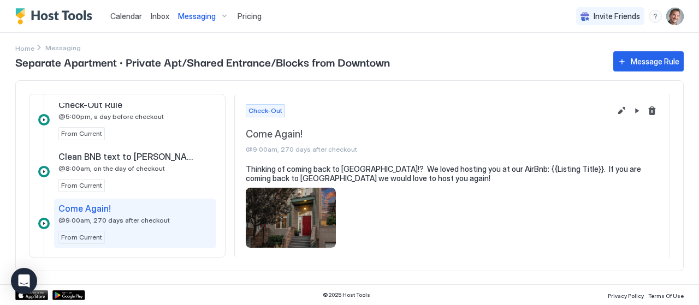
click at [43, 220] on div at bounding box center [43, 223] width 11 height 11
click at [41, 219] on div at bounding box center [43, 223] width 11 height 11
click at [188, 15] on span "Messaging" at bounding box center [197, 16] width 38 height 10
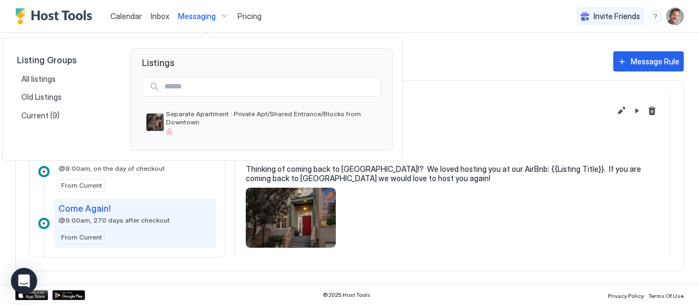
click at [540, 198] on div at bounding box center [349, 152] width 699 height 305
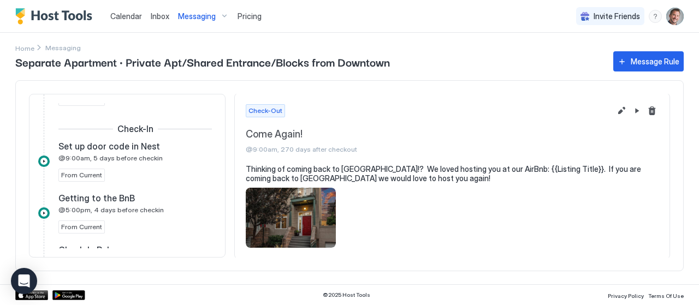
scroll to position [0, 0]
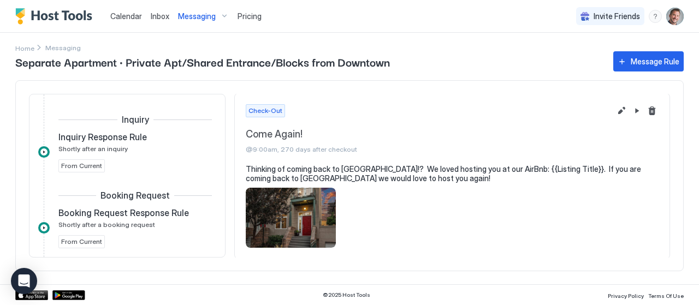
click at [151, 15] on span "Inbox" at bounding box center [160, 15] width 19 height 9
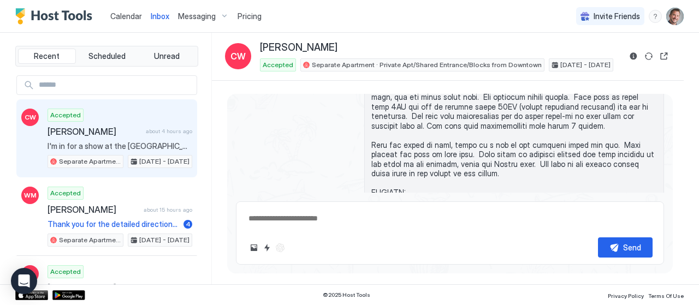
scroll to position [1171, 0]
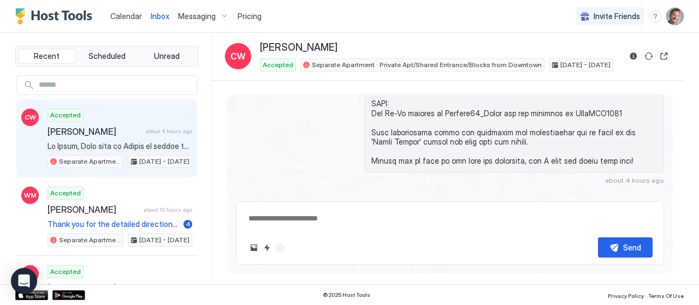
click at [126, 135] on span "[PERSON_NAME]" at bounding box center [94, 131] width 94 height 11
click at [81, 128] on span "[PERSON_NAME]" at bounding box center [94, 131] width 94 height 11
click at [630, 193] on button "Scheduled Messages" at bounding box center [613, 200] width 102 height 15
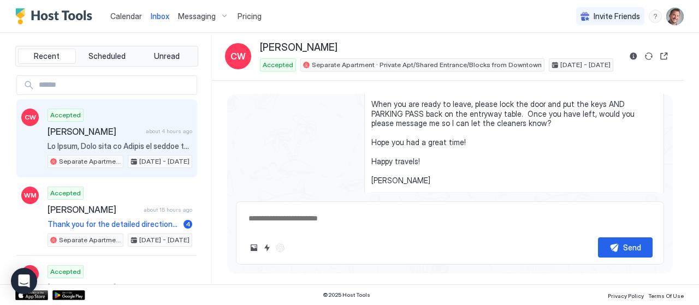
scroll to position [1654, 0]
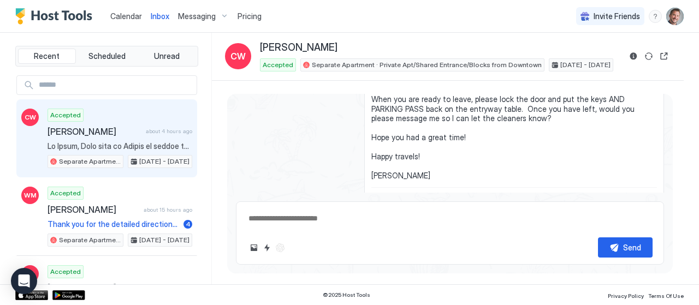
click at [154, 141] on span at bounding box center [119, 146] width 145 height 10
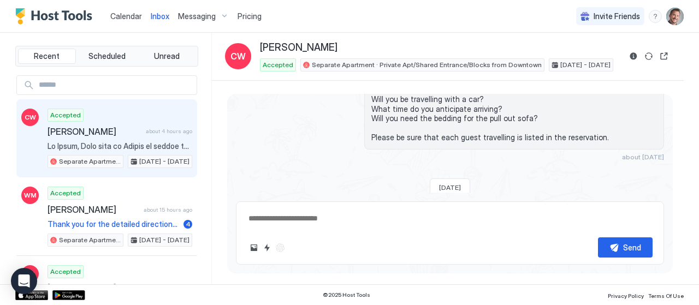
scroll to position [0, 0]
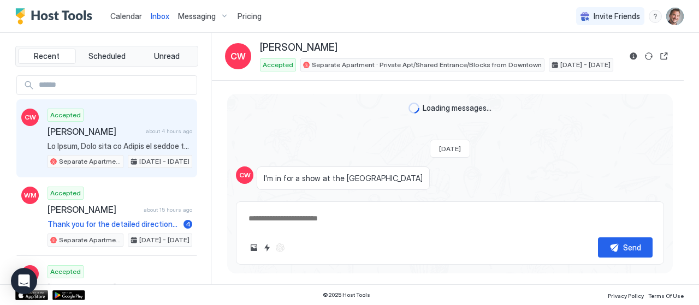
type textarea "*"
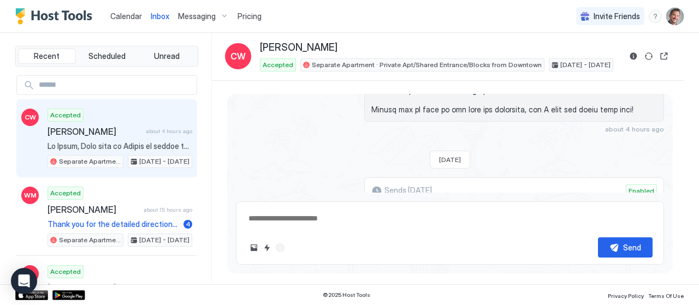
scroll to position [1146, 0]
